Goal: Register for event/course

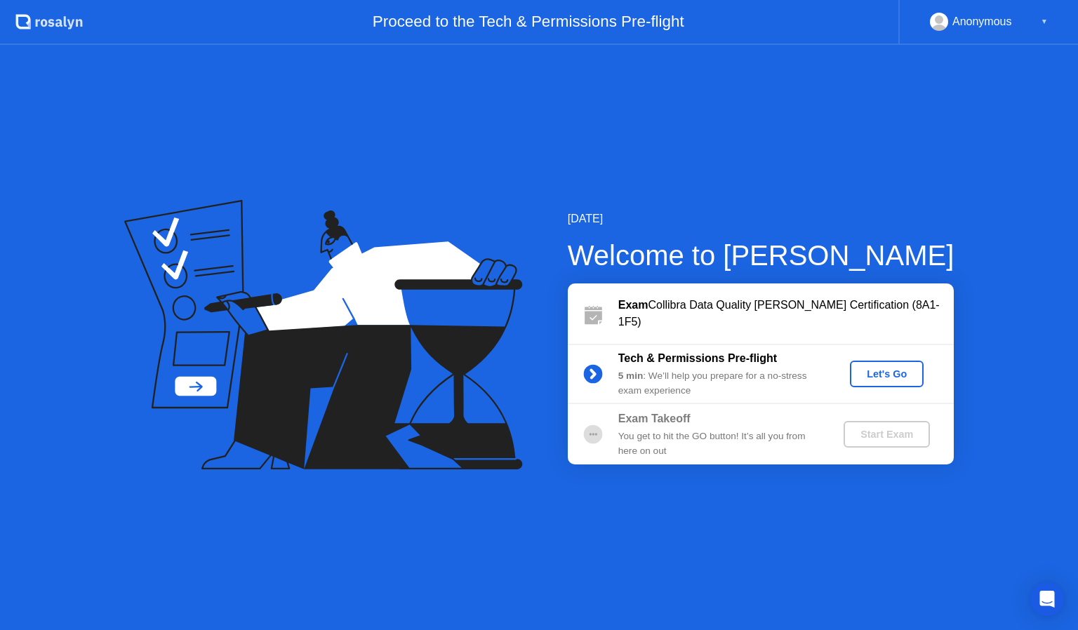
click at [882, 371] on div "Let's Go" at bounding box center [887, 374] width 62 height 11
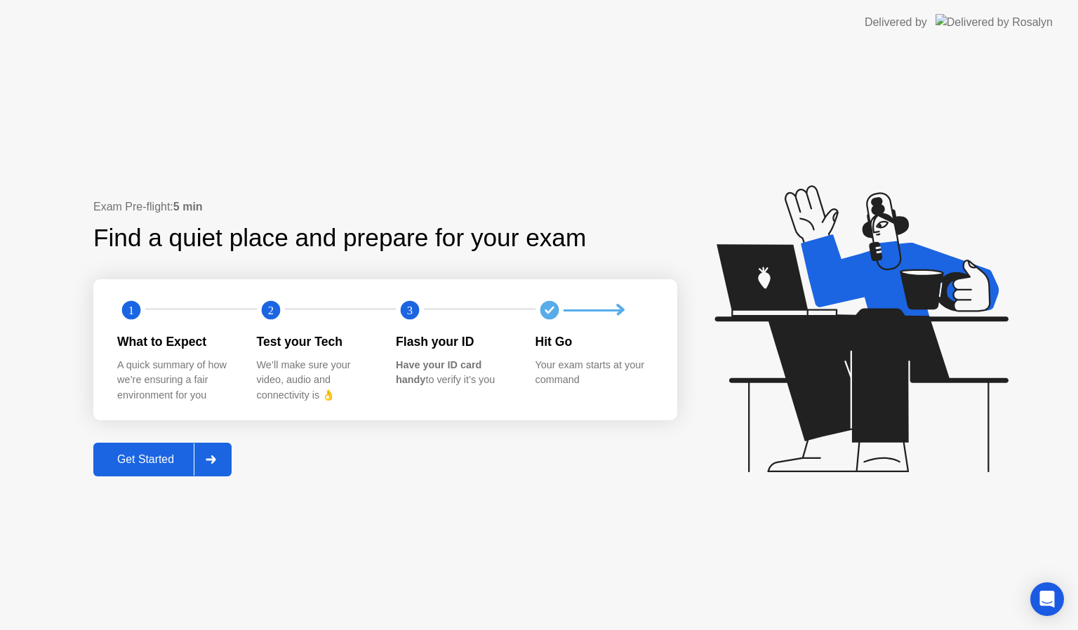
click at [162, 460] on div "Get Started" at bounding box center [146, 459] width 96 height 13
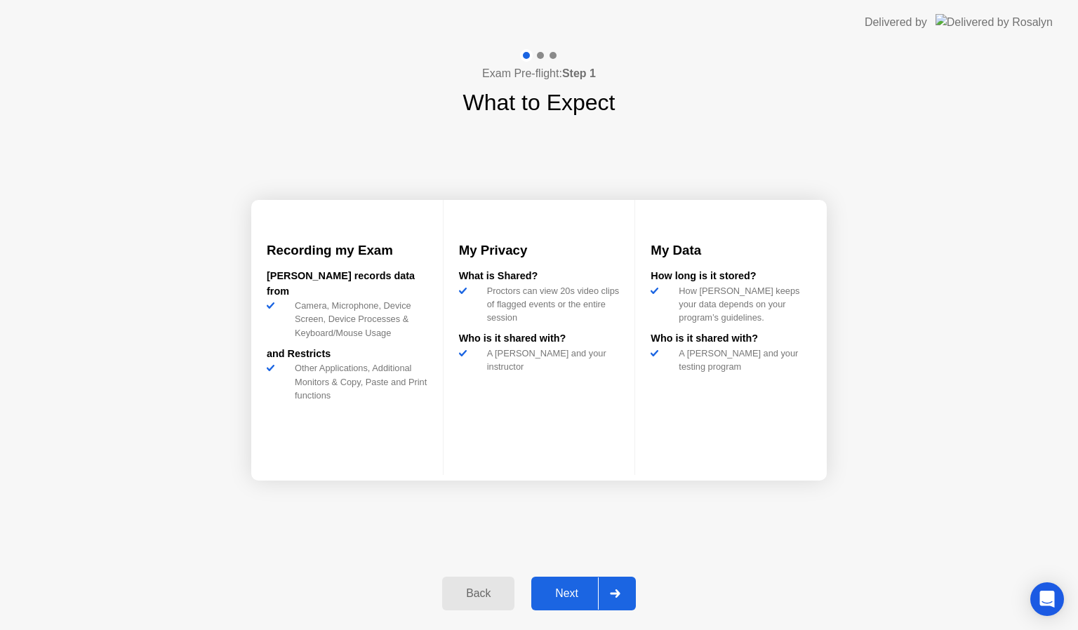
click at [577, 588] on div "Next" at bounding box center [567, 594] width 62 height 13
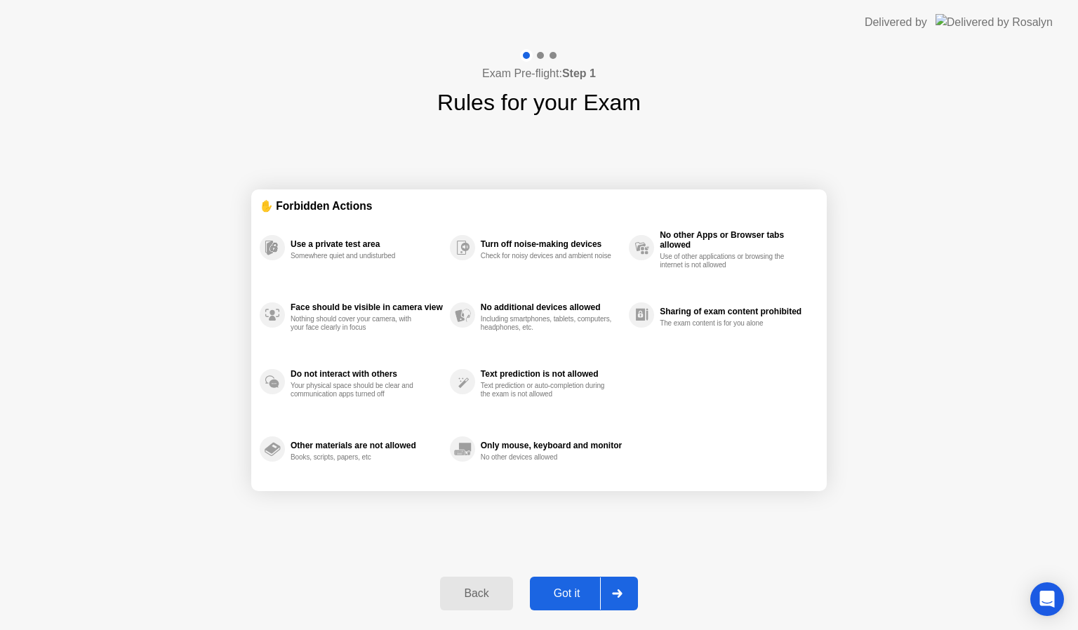
click at [572, 590] on div "Got it" at bounding box center [567, 594] width 66 height 13
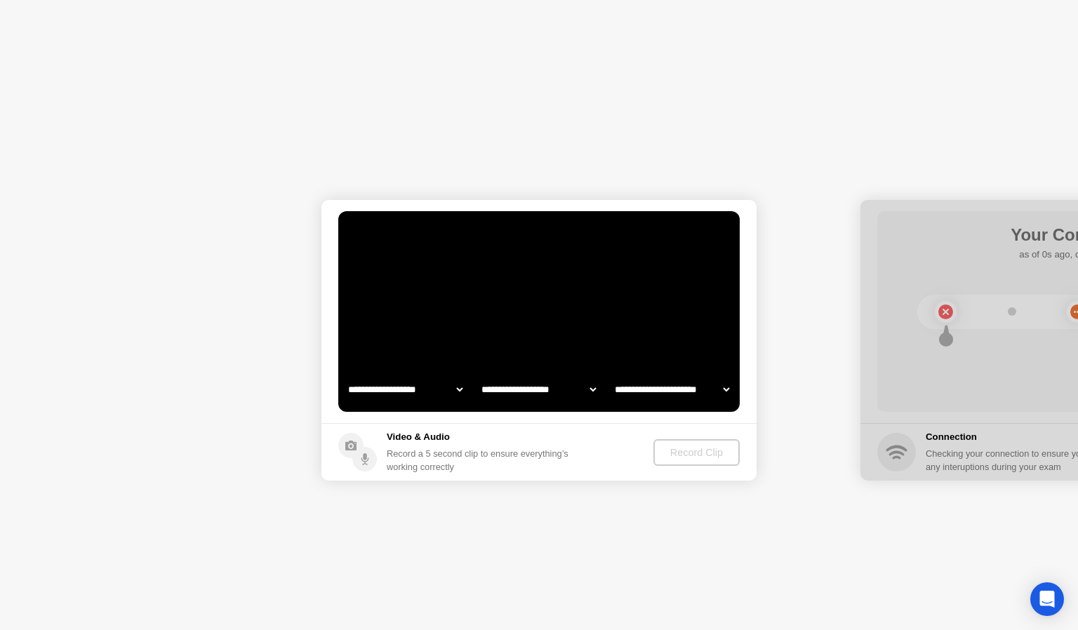
select select "**********"
select select "*******"
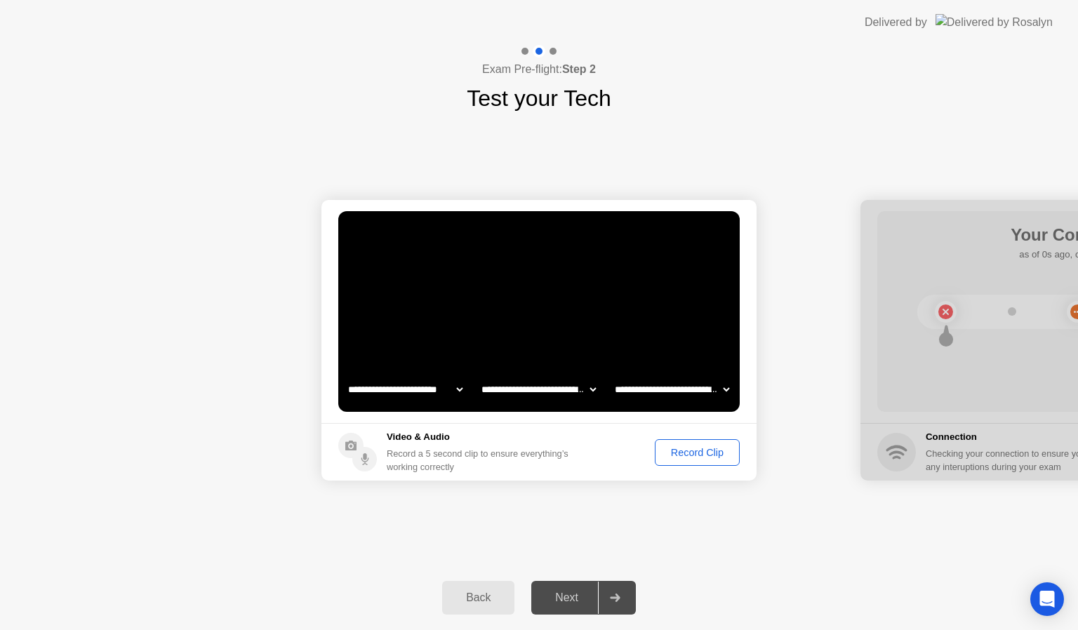
click at [708, 447] on div "Record Clip" at bounding box center [697, 452] width 75 height 11
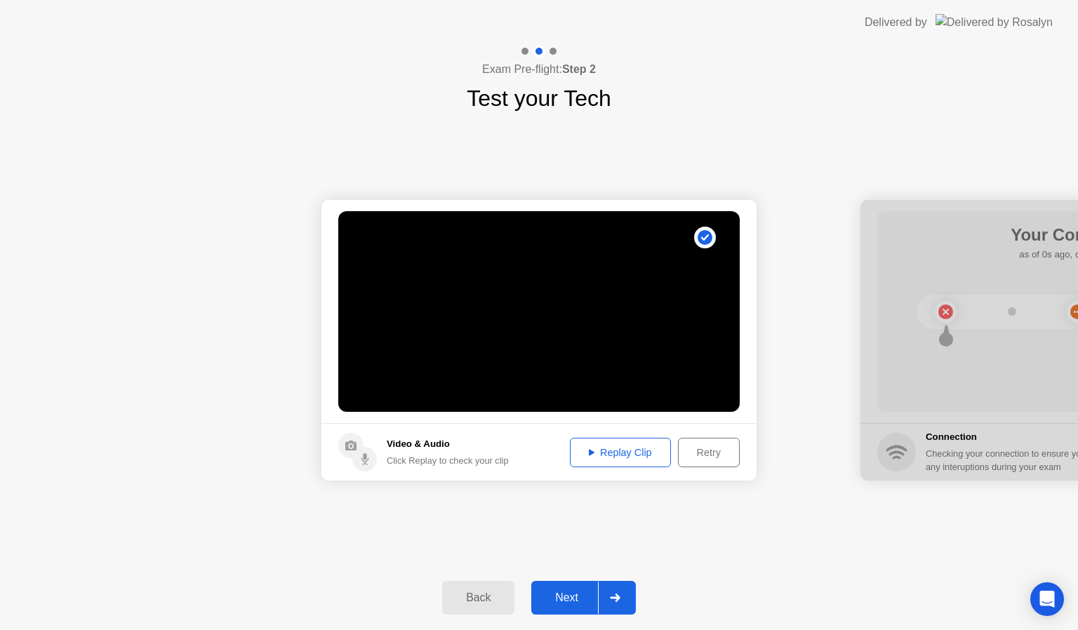
click at [567, 586] on button "Next" at bounding box center [583, 598] width 105 height 34
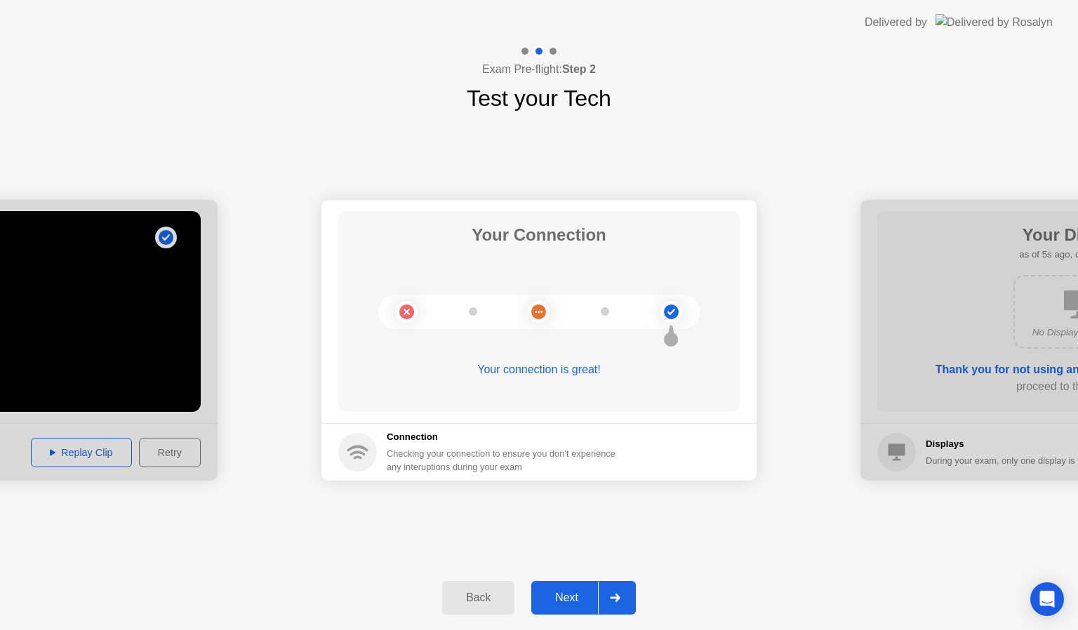
click at [564, 607] on button "Next" at bounding box center [583, 598] width 105 height 34
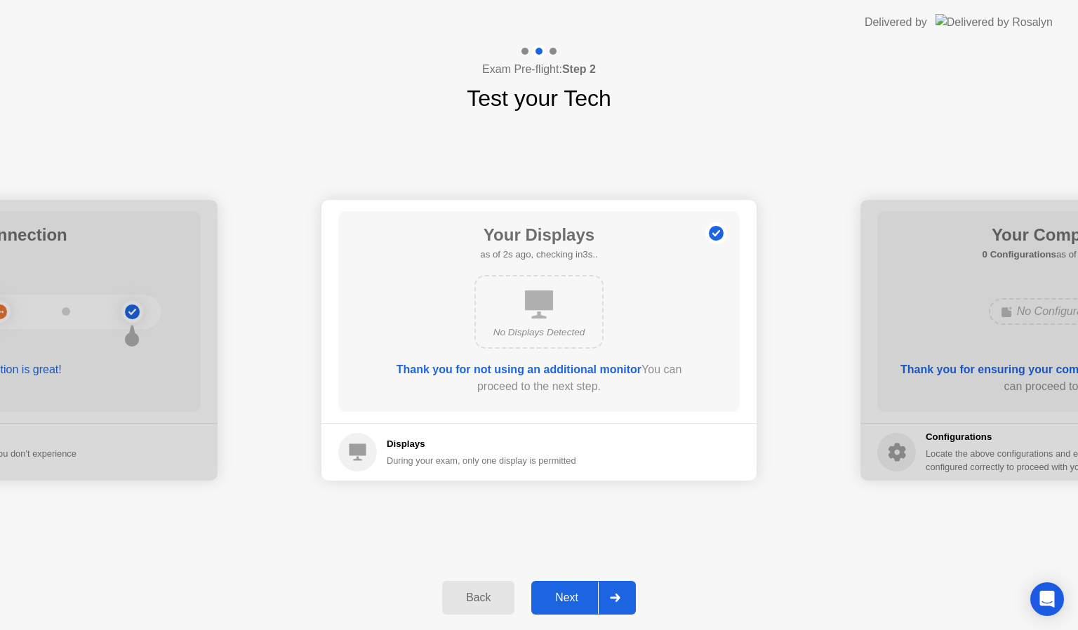
click at [572, 588] on button "Next" at bounding box center [583, 598] width 105 height 34
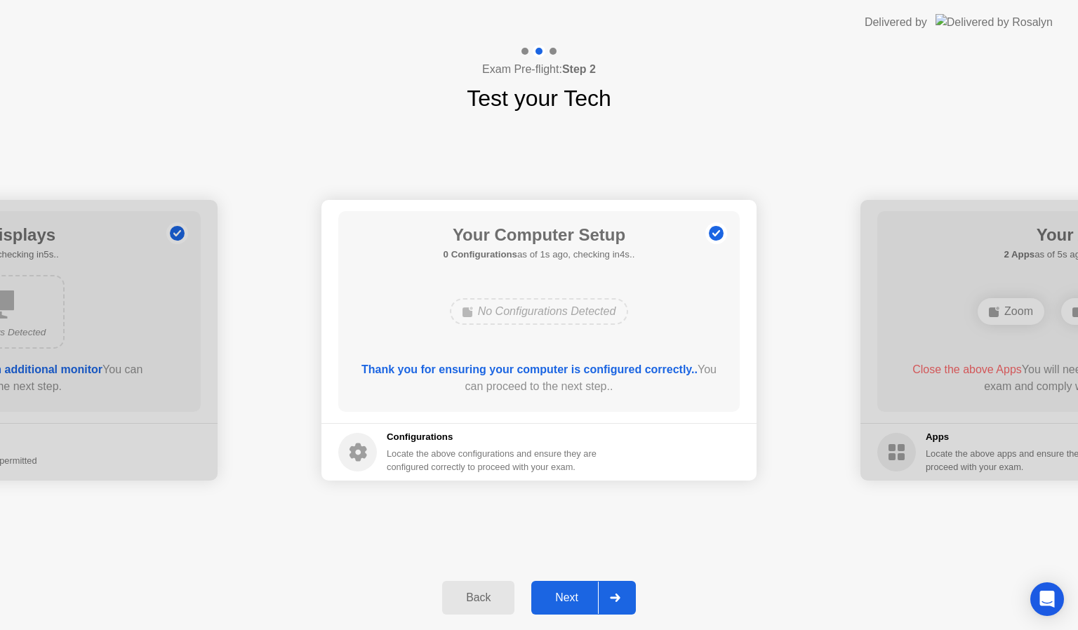
click at [571, 588] on button "Next" at bounding box center [583, 598] width 105 height 34
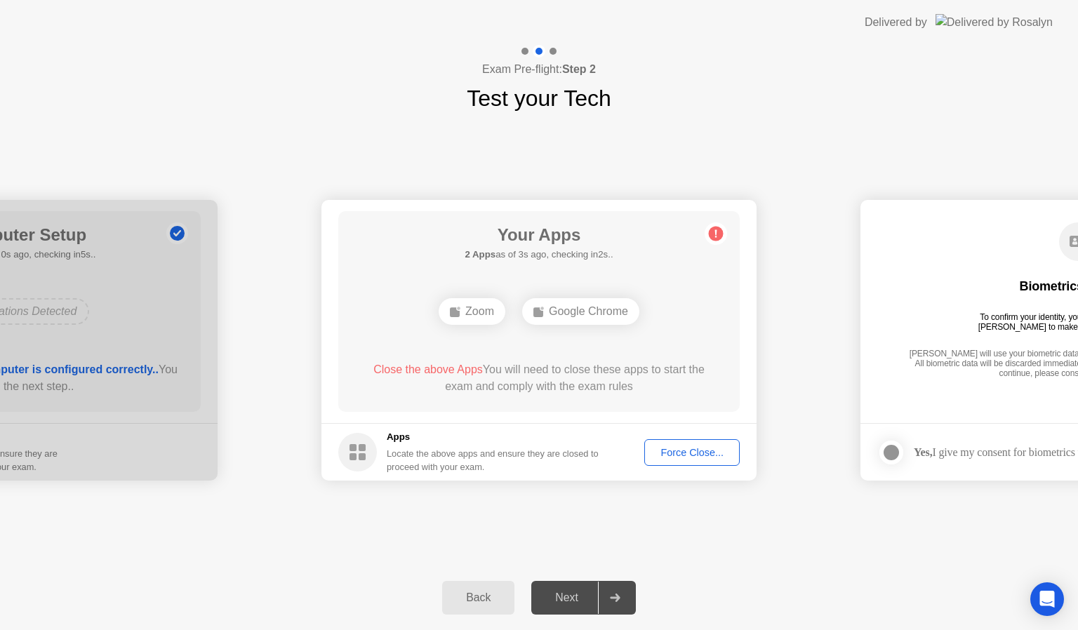
click at [686, 452] on div "Force Close..." at bounding box center [692, 452] width 86 height 11
click at [570, 592] on div "Next" at bounding box center [567, 598] width 62 height 13
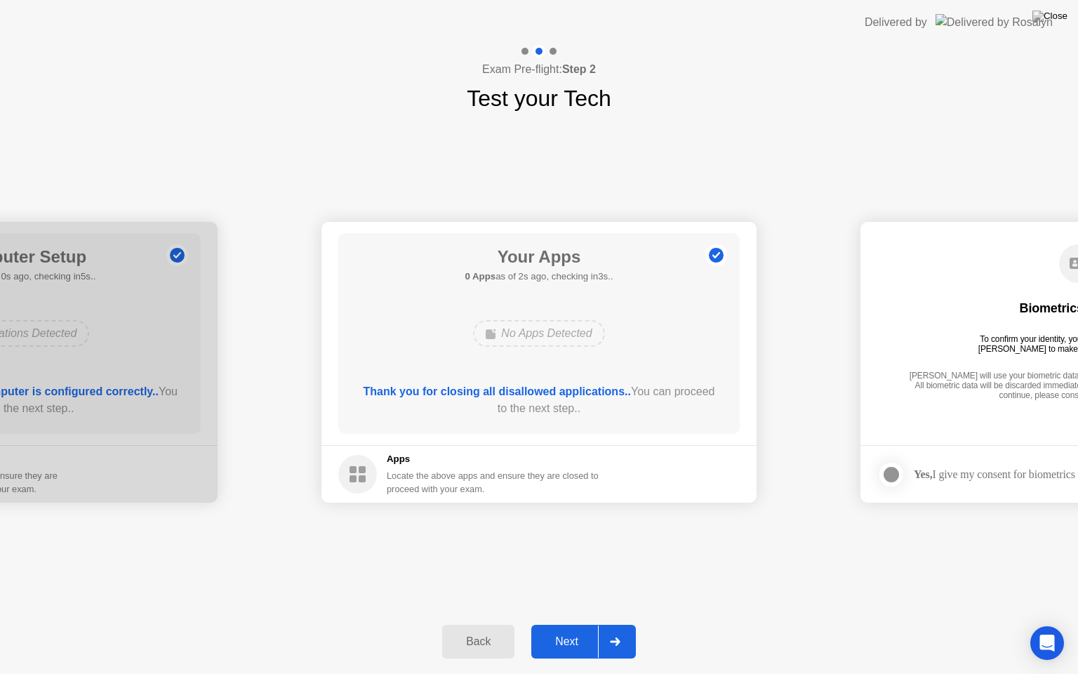
click at [564, 630] on button "Next" at bounding box center [583, 642] width 105 height 34
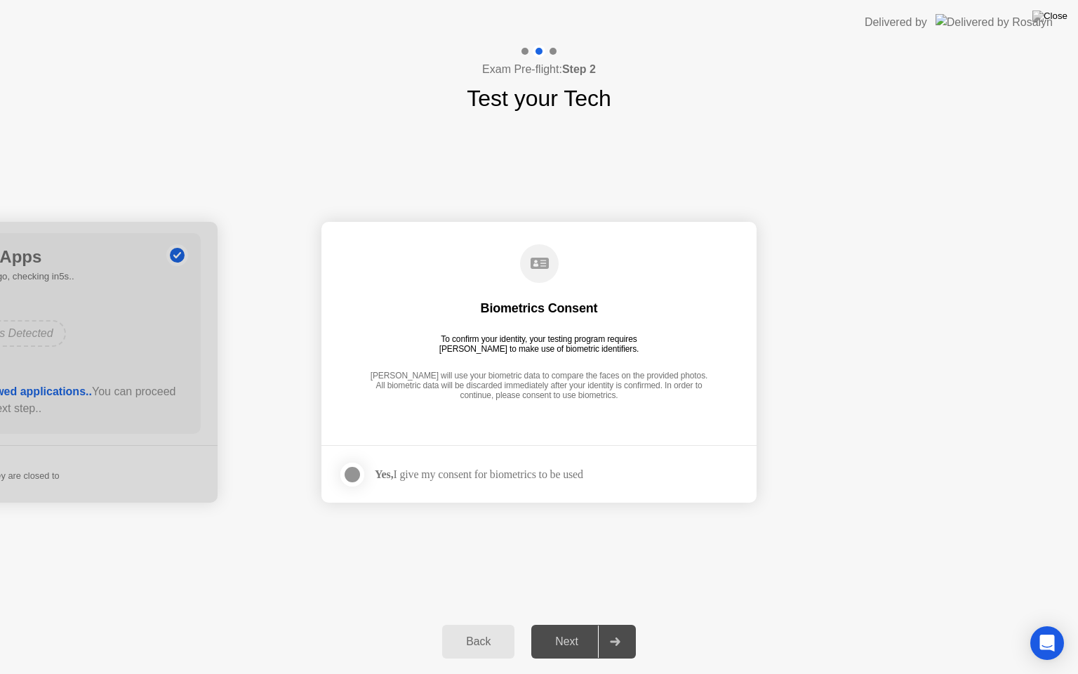
click at [349, 472] on div at bounding box center [352, 474] width 17 height 17
click at [545, 630] on div "Next" at bounding box center [567, 641] width 62 height 13
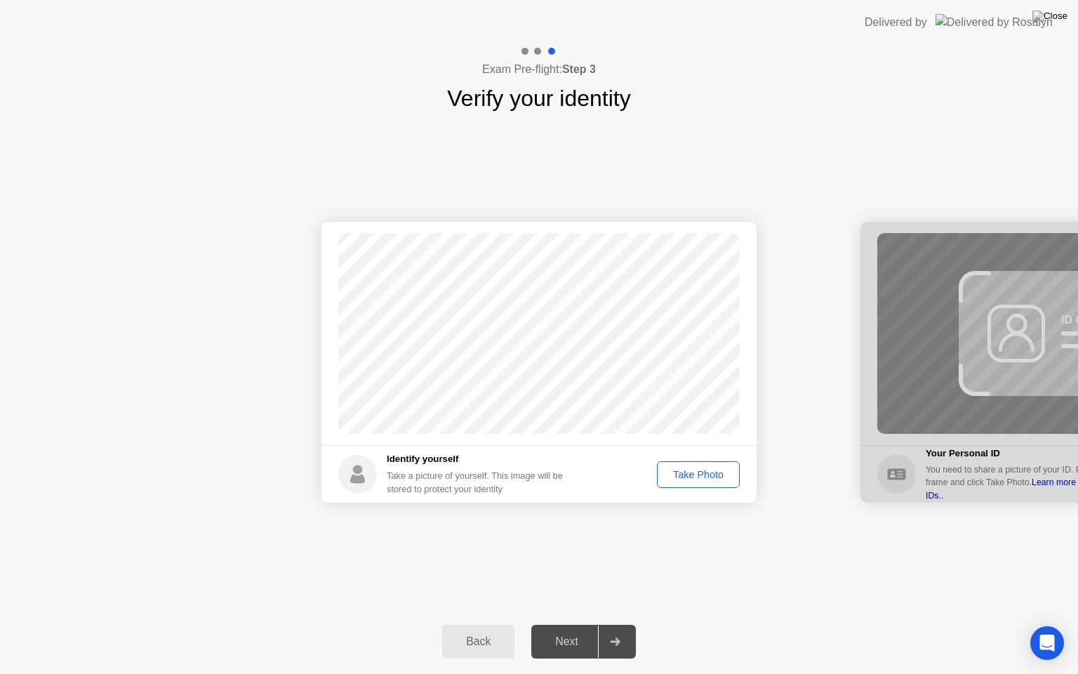
click at [691, 472] on div "Take Photo" at bounding box center [698, 474] width 73 height 11
click at [711, 470] on div "Retake" at bounding box center [707, 474] width 55 height 11
click at [695, 474] on div "Take Photo" at bounding box center [698, 474] width 73 height 11
click at [569, 630] on div "Next" at bounding box center [567, 641] width 62 height 13
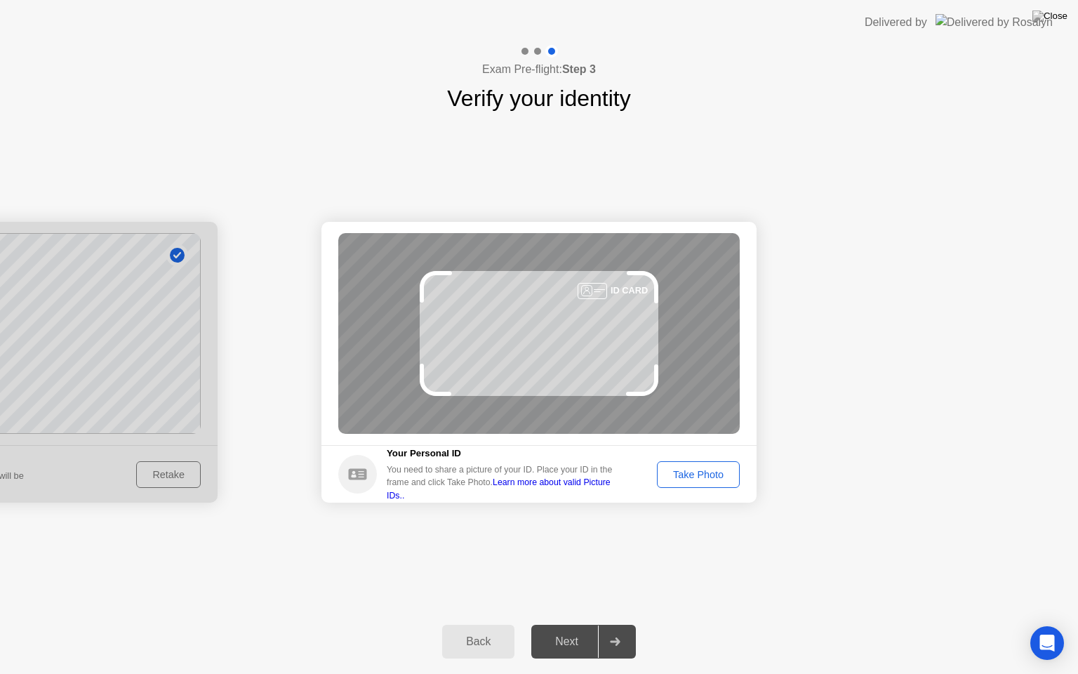
click at [682, 469] on div "Take Photo" at bounding box center [698, 474] width 73 height 11
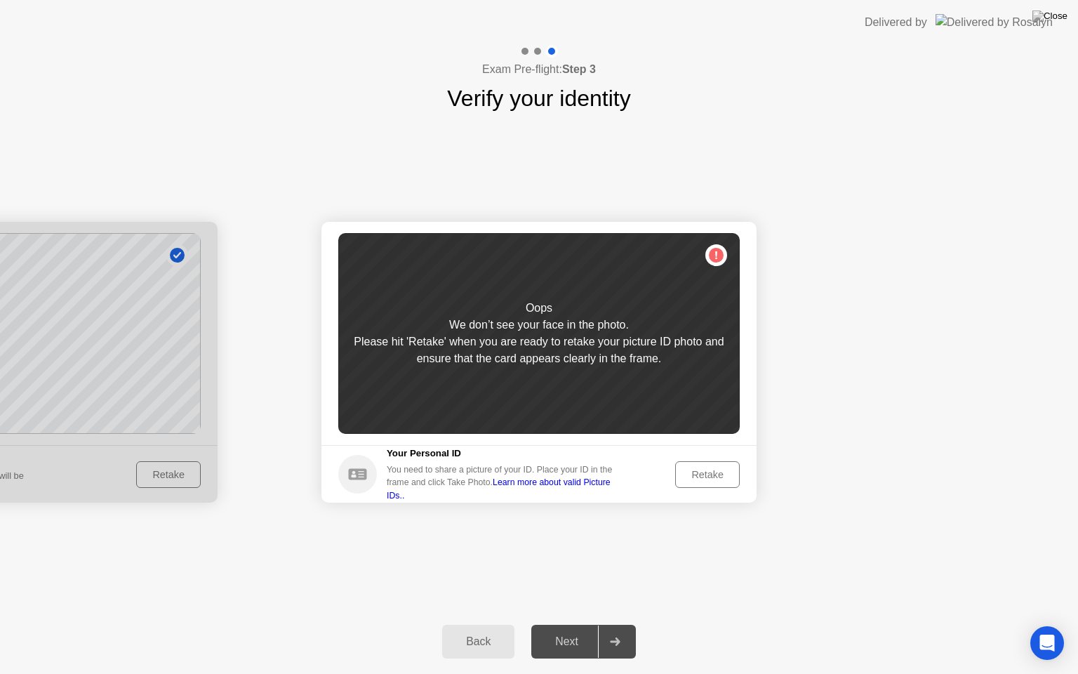
click at [702, 469] on div "Retake" at bounding box center [707, 474] width 55 height 11
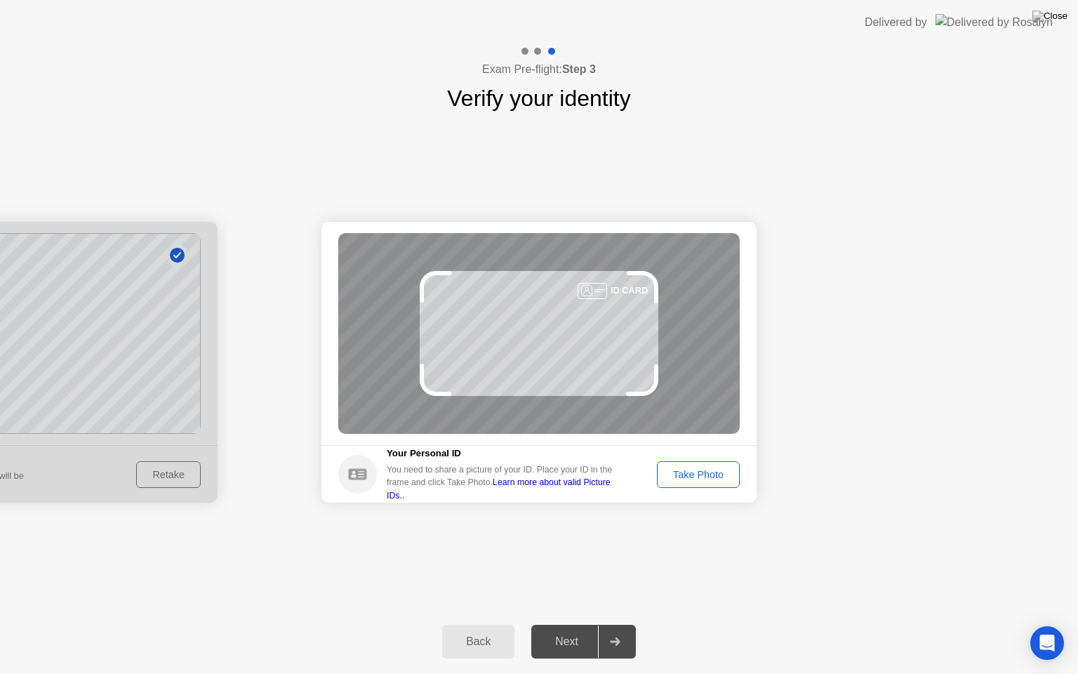
click at [717, 475] on div "Take Photo" at bounding box center [698, 474] width 73 height 11
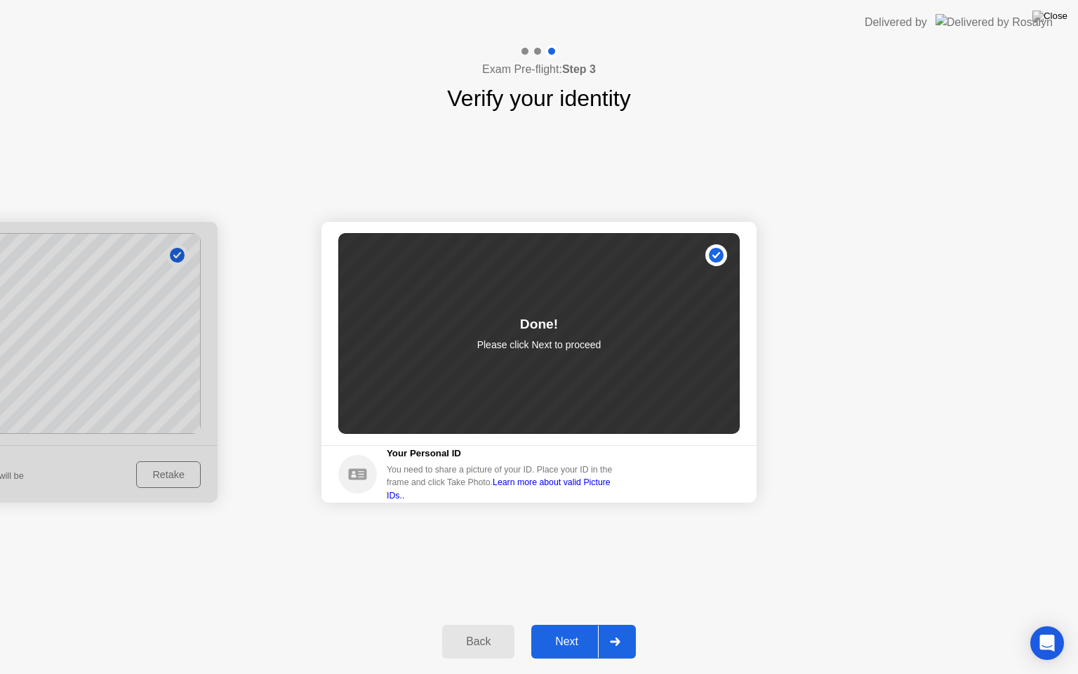
click at [566, 630] on div "Next" at bounding box center [567, 641] width 62 height 13
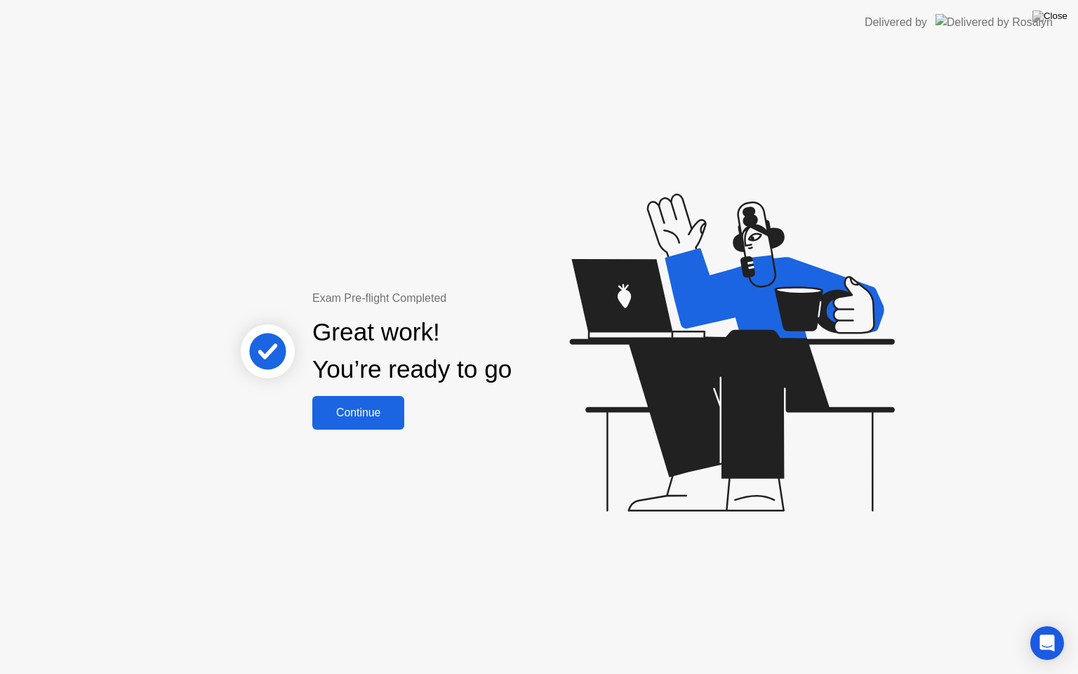
click at [390, 411] on div "Continue" at bounding box center [359, 412] width 84 height 13
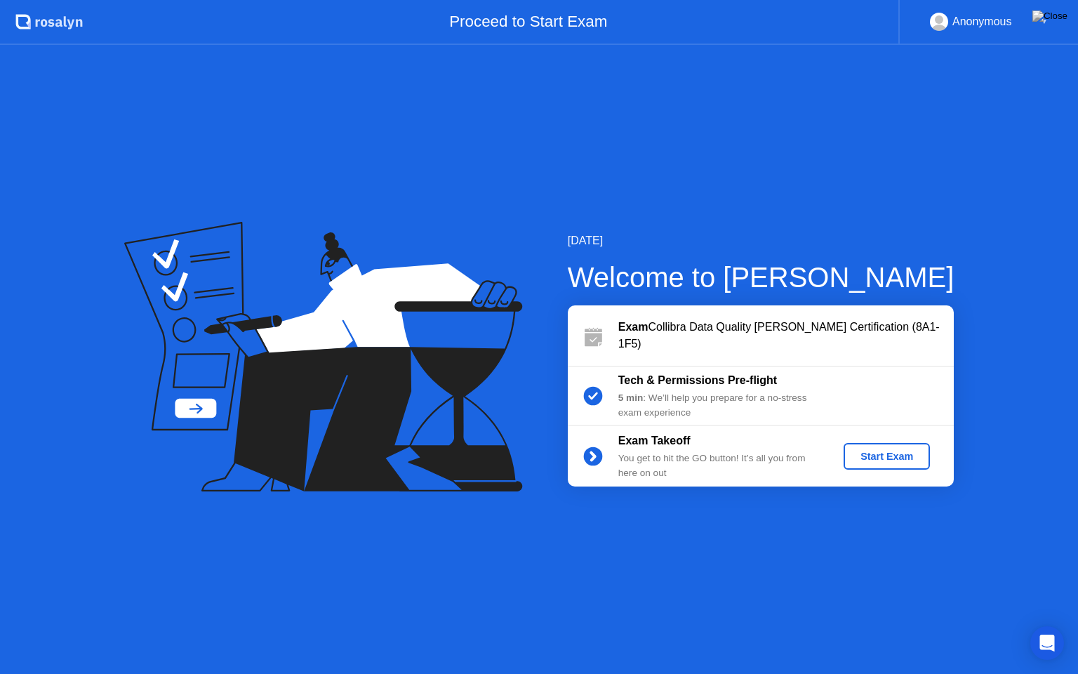
click at [870, 460] on div "Start Exam" at bounding box center [886, 456] width 75 height 11
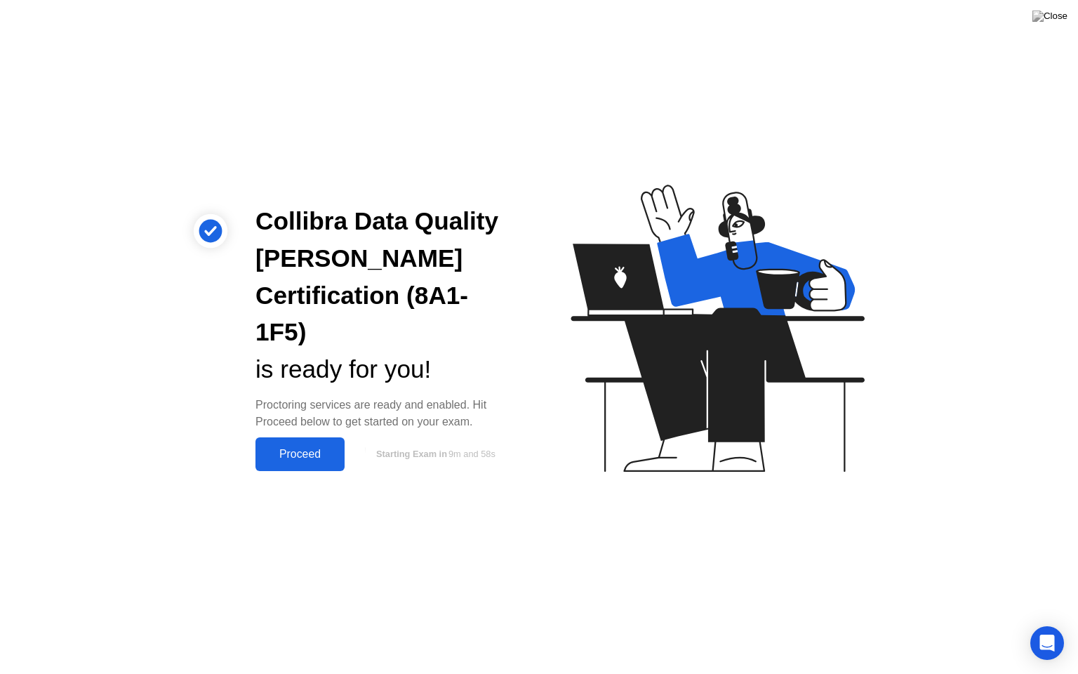
click at [326, 448] on div "Proceed" at bounding box center [300, 454] width 81 height 13
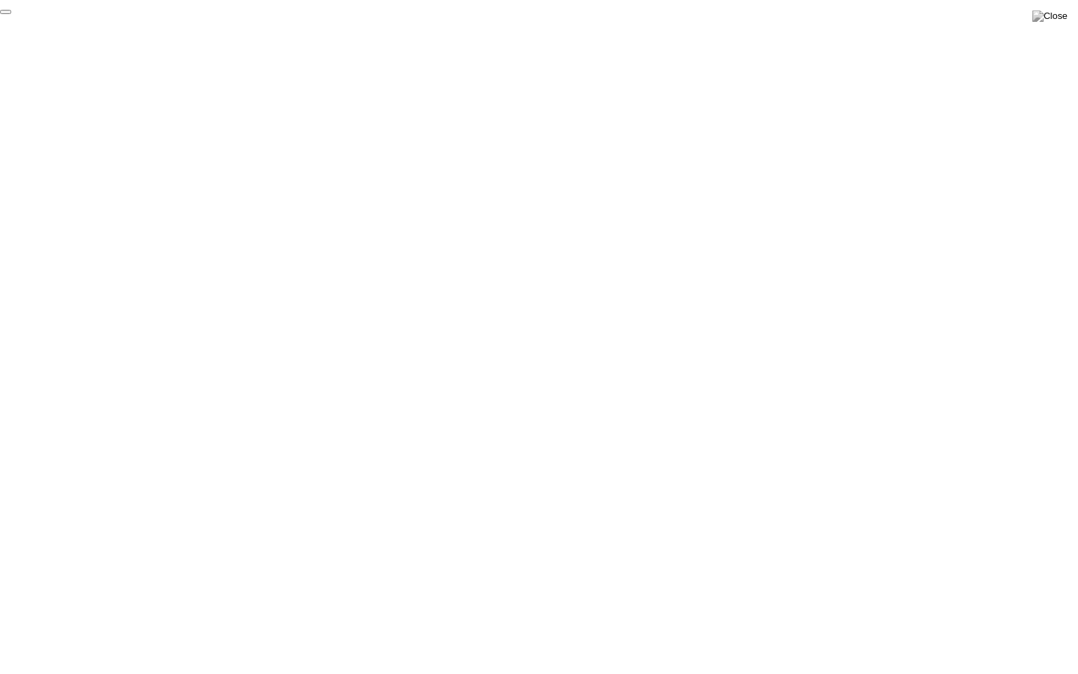
click div "End Proctoring Session"
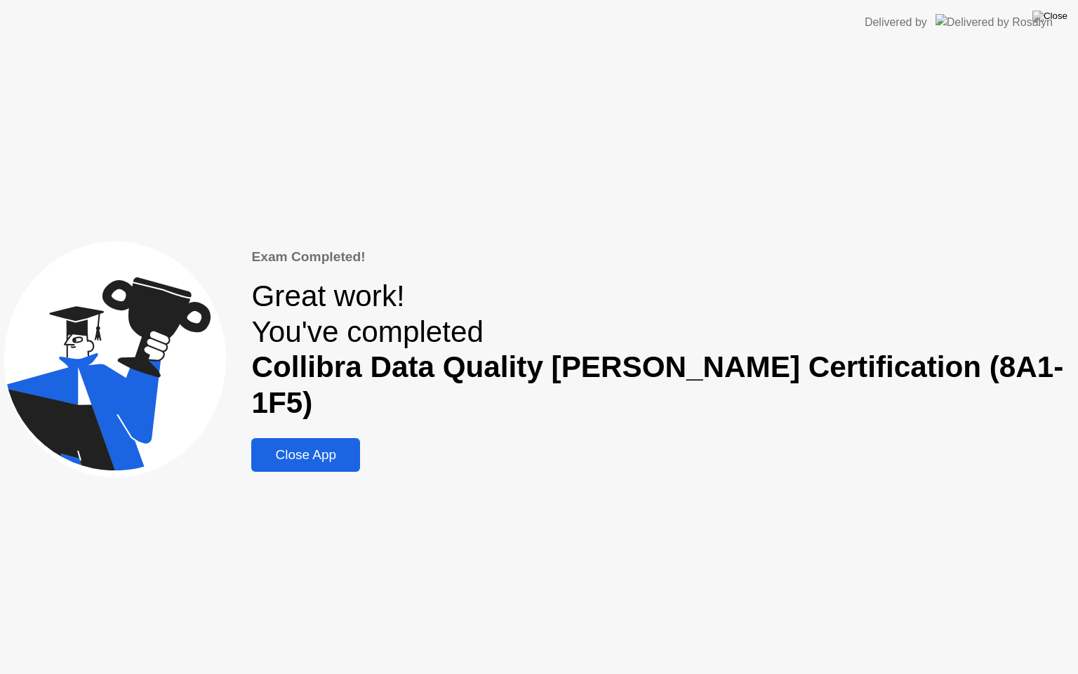
drag, startPoint x: 915, startPoint y: 628, endPoint x: 799, endPoint y: 407, distance: 249.0
click at [356, 447] on div "Close App" at bounding box center [306, 454] width 100 height 15
